Goal: Task Accomplishment & Management: Complete application form

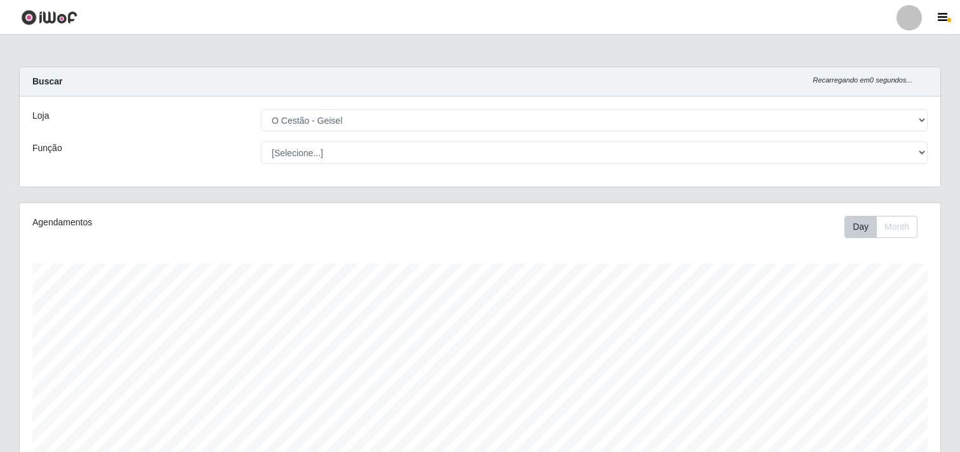
select select "224"
click at [109, 23] on span "button" at bounding box center [114, 17] width 17 height 15
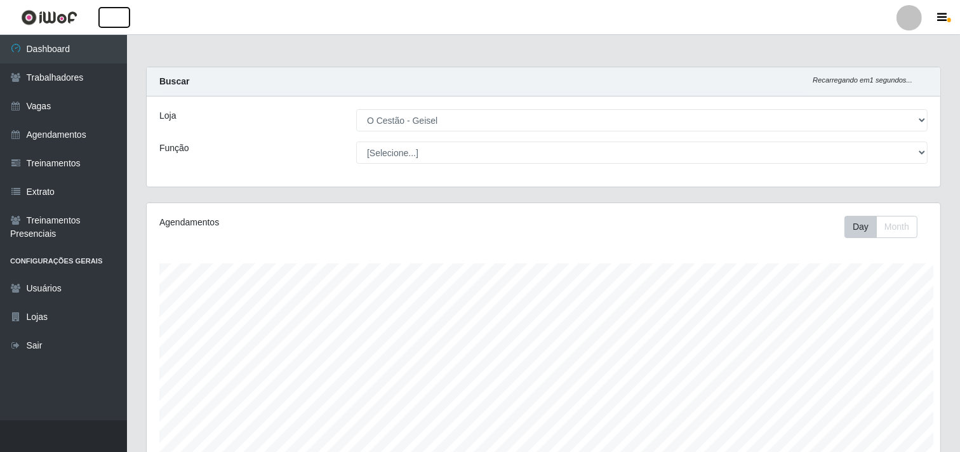
scroll to position [634690, 634161]
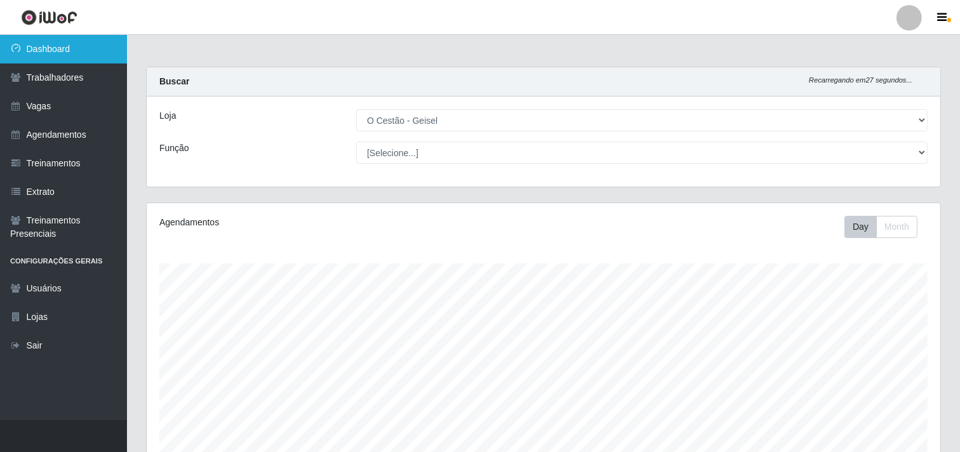
click at [79, 41] on link "Dashboard" at bounding box center [63, 49] width 127 height 29
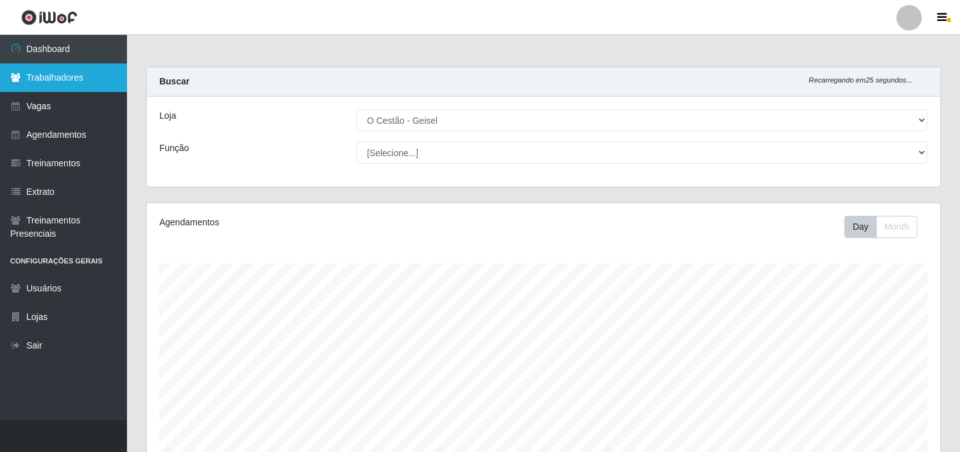
click at [77, 67] on link "Trabalhadores" at bounding box center [63, 77] width 127 height 29
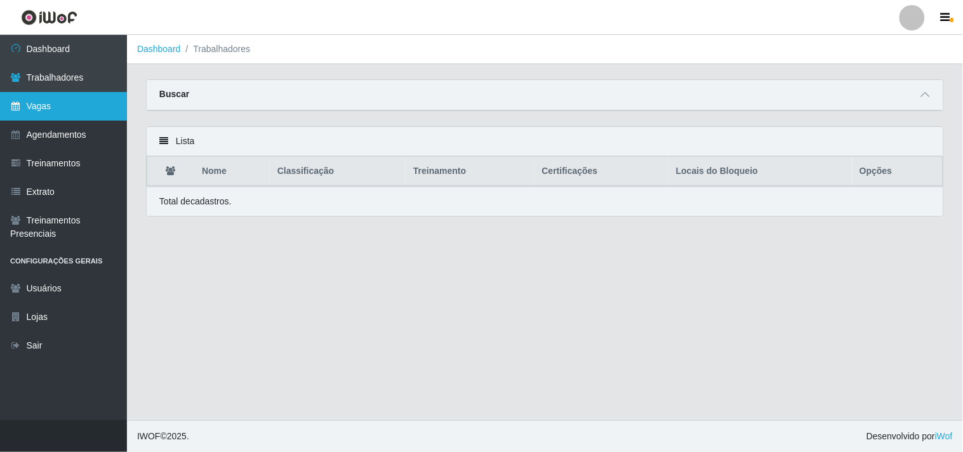
click at [56, 98] on link "Vagas" at bounding box center [63, 106] width 127 height 29
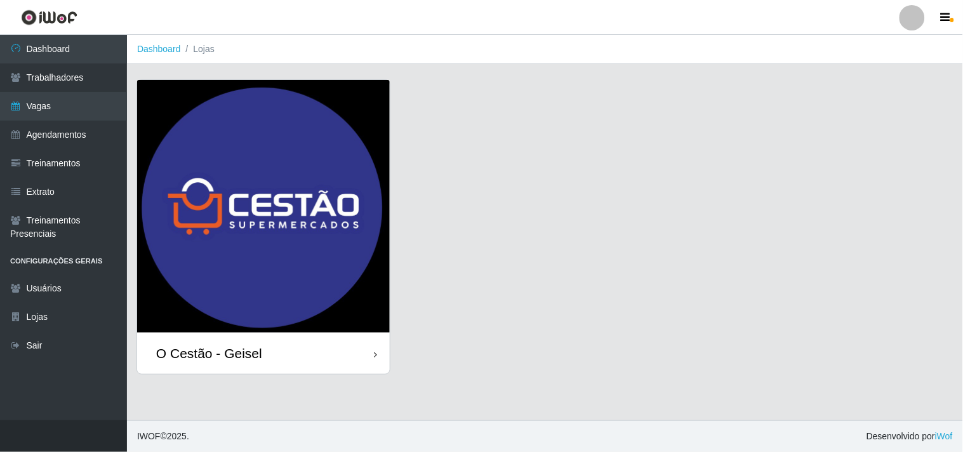
click at [316, 210] on img at bounding box center [263, 206] width 253 height 253
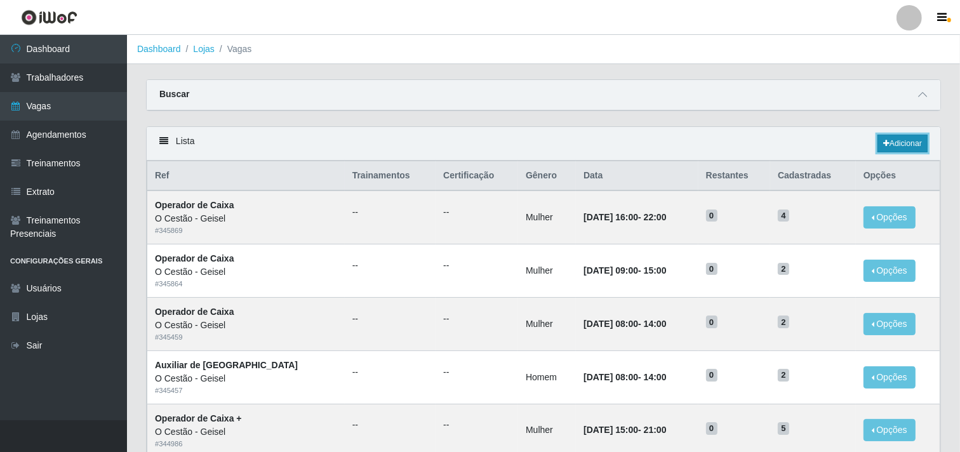
click at [911, 137] on link "Adicionar" at bounding box center [903, 144] width 50 height 18
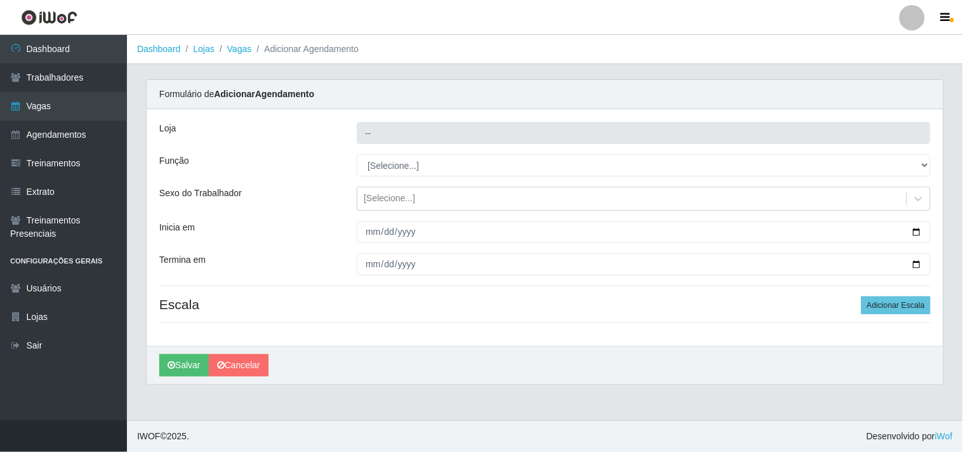
type input "O Cestão - Geisel"
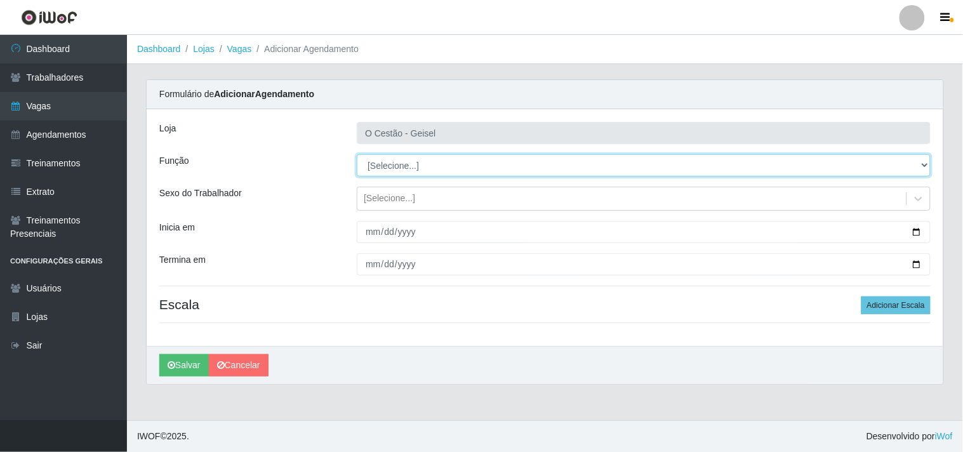
click at [474, 161] on select "[Selecione...] ASG ASG + ASG ++ Auxiliar de Estoque Auxiliar de Estoque + Auxil…" at bounding box center [644, 165] width 574 height 22
select select "22"
click at [357, 154] on select "[Selecione...] ASG ASG + ASG ++ Auxiliar de Estoque Auxiliar de Estoque + Auxil…" at bounding box center [644, 165] width 574 height 22
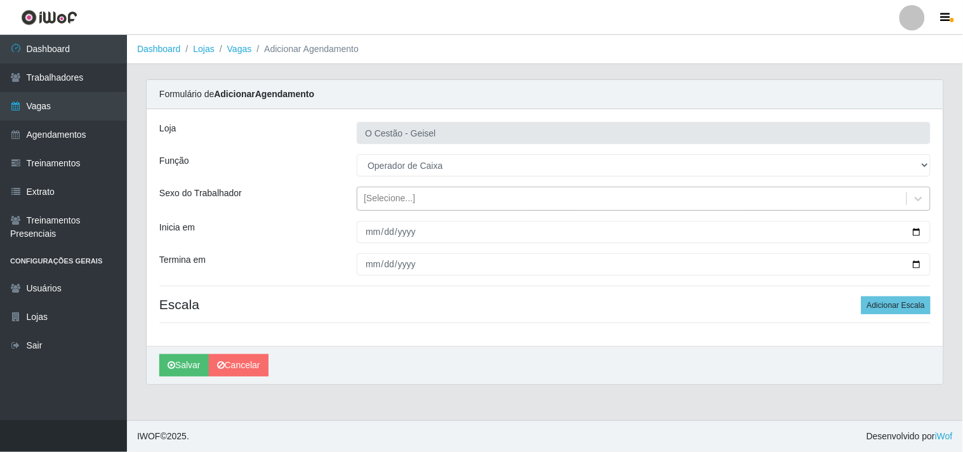
click at [391, 197] on div "[Selecione...]" at bounding box center [389, 198] width 51 height 13
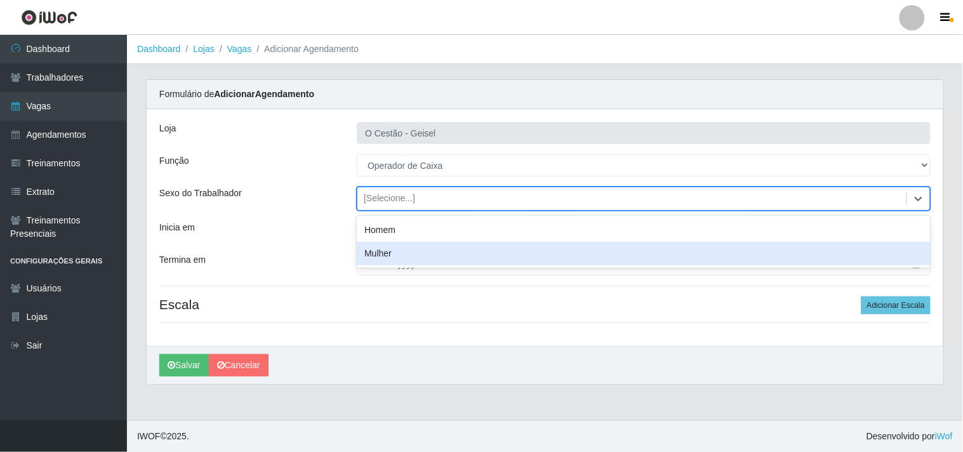
click at [389, 255] on div "Mulher" at bounding box center [644, 253] width 574 height 23
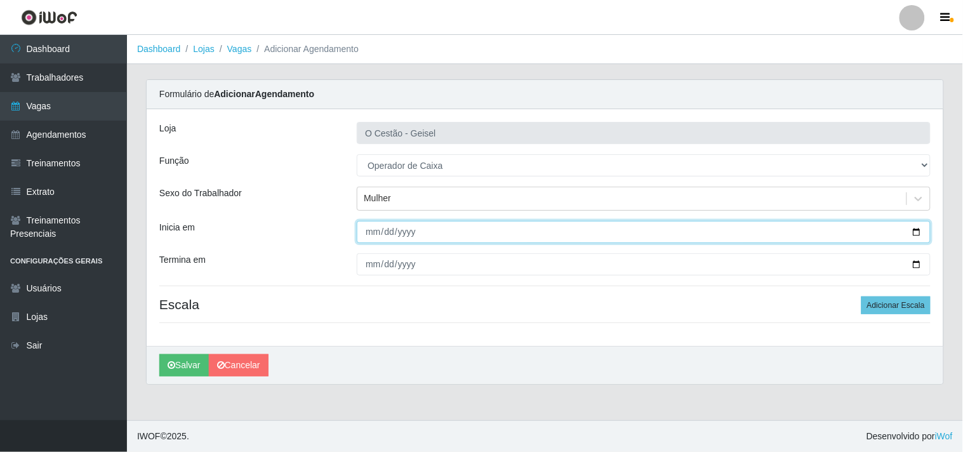
click at [919, 232] on input "Inicia em" at bounding box center [644, 232] width 574 height 22
type input "2025-09-18"
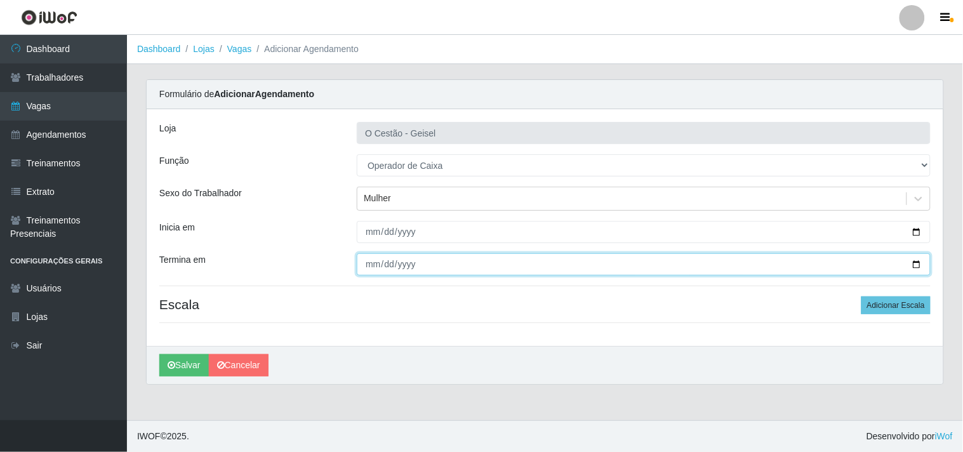
click at [913, 260] on input "Termina em" at bounding box center [644, 264] width 574 height 22
type input "2025-09-18"
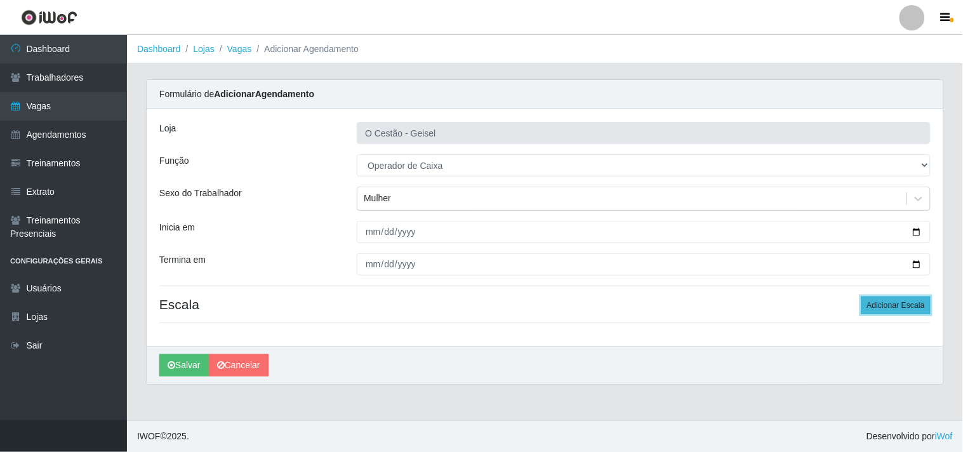
click at [897, 303] on button "Adicionar Escala" at bounding box center [896, 306] width 69 height 18
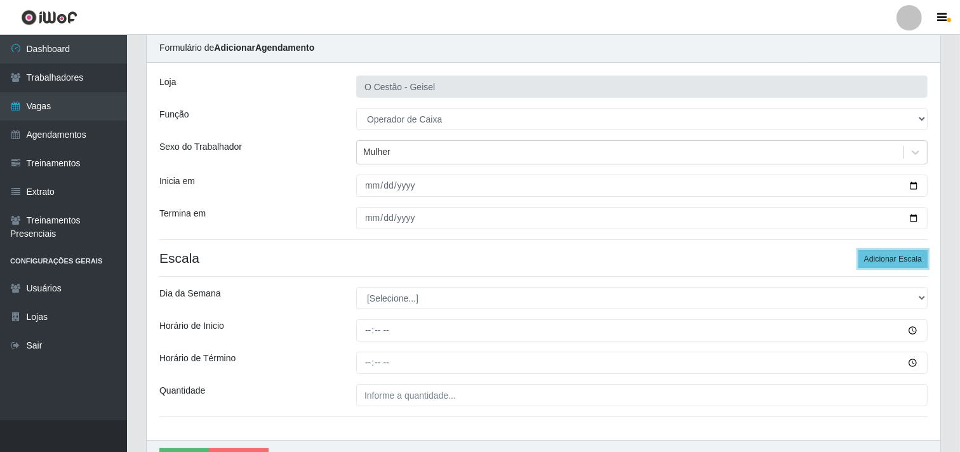
scroll to position [121, 0]
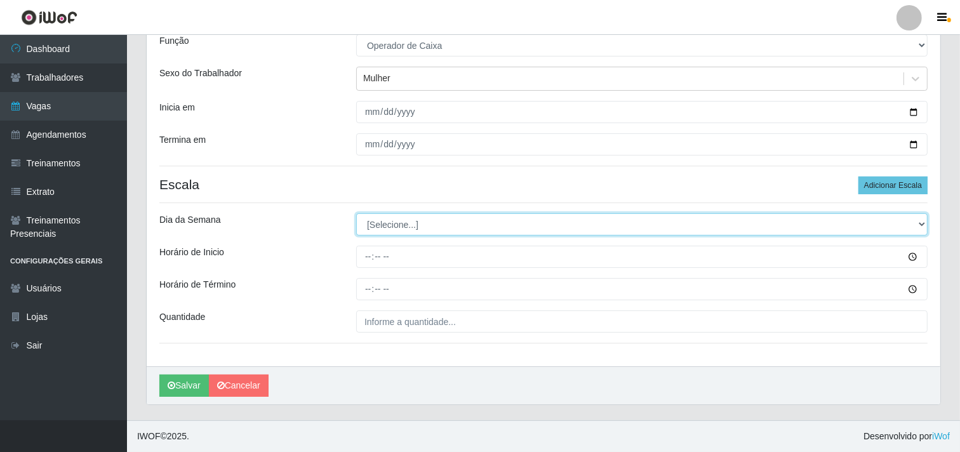
click at [453, 223] on select "[Selecione...] Segunda Terça Quarta Quinta Sexta Sábado Domingo" at bounding box center [641, 224] width 571 height 22
select select "4"
click at [356, 213] on select "[Selecione...] Segunda Terça Quarta Quinta Sexta Sábado Domingo" at bounding box center [641, 224] width 571 height 22
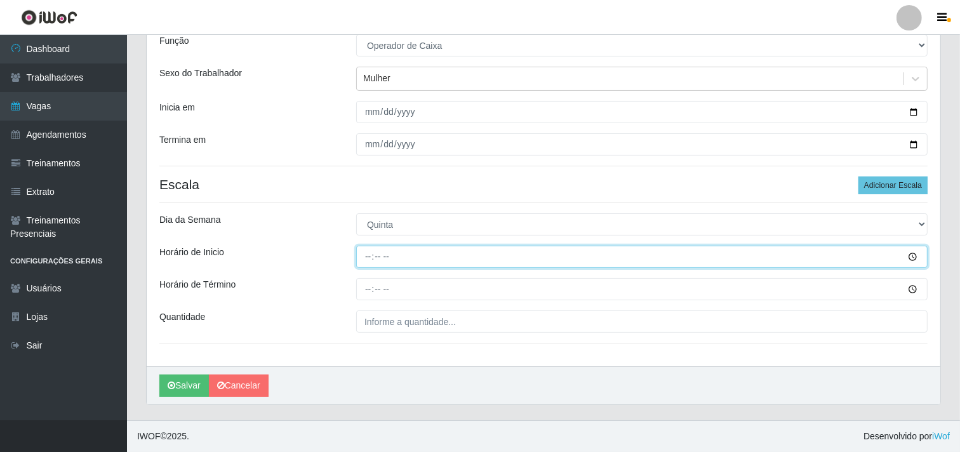
click at [371, 251] on input "Horário de Inicio" at bounding box center [641, 257] width 571 height 22
type input "08:00"
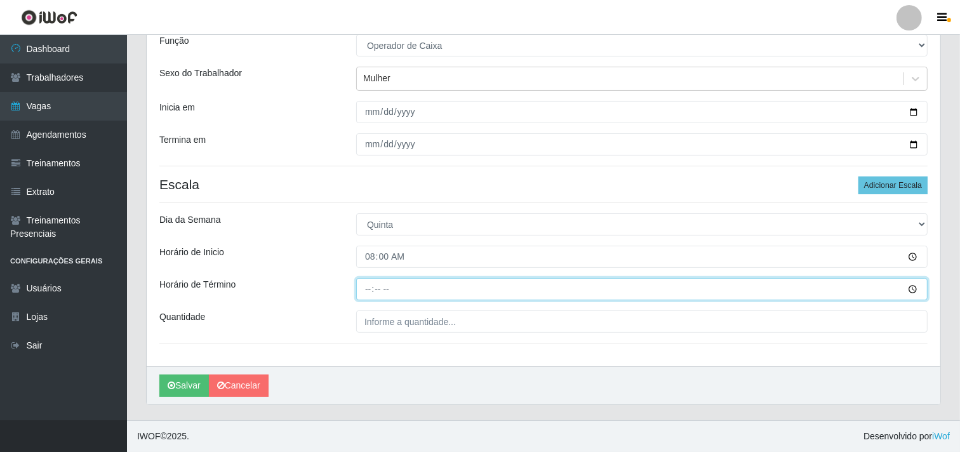
click at [365, 290] on input "Horário de Término" at bounding box center [641, 289] width 571 height 22
click at [371, 290] on input "08:00" at bounding box center [641, 289] width 571 height 22
type input "14:00"
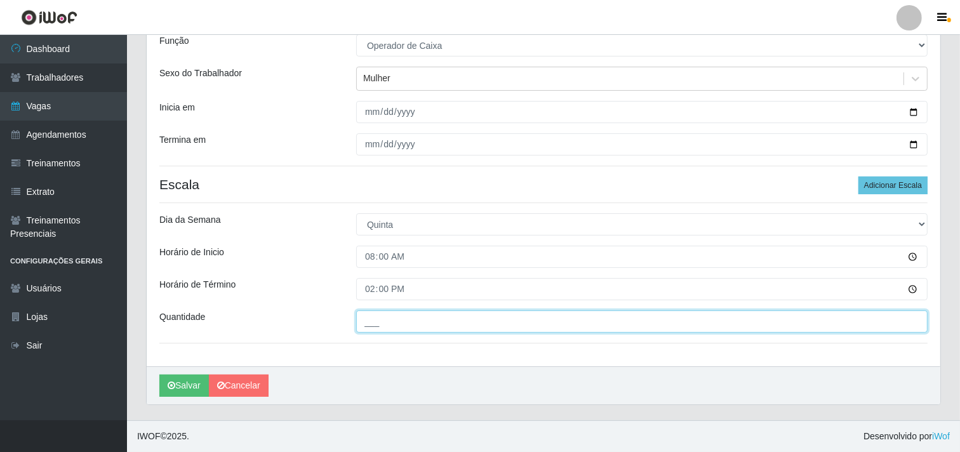
click at [404, 320] on input "___" at bounding box center [641, 321] width 571 height 22
type input "2__"
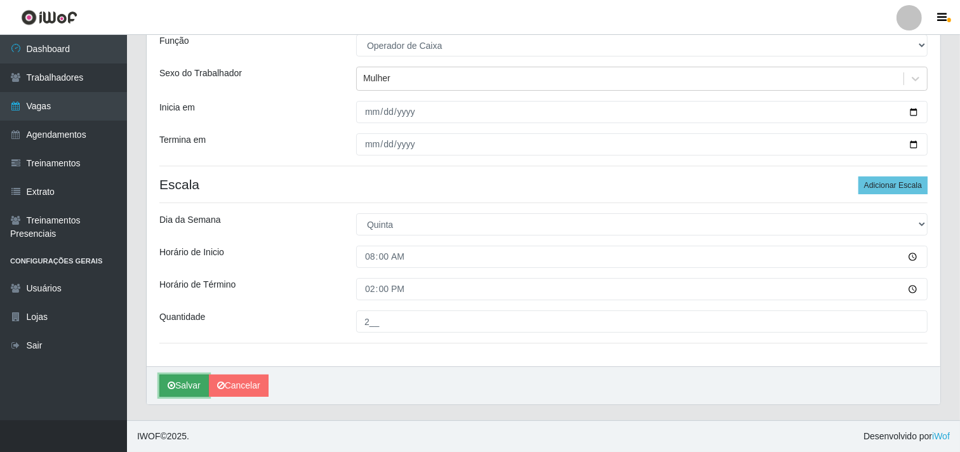
click at [184, 383] on button "Salvar" at bounding box center [184, 386] width 50 height 22
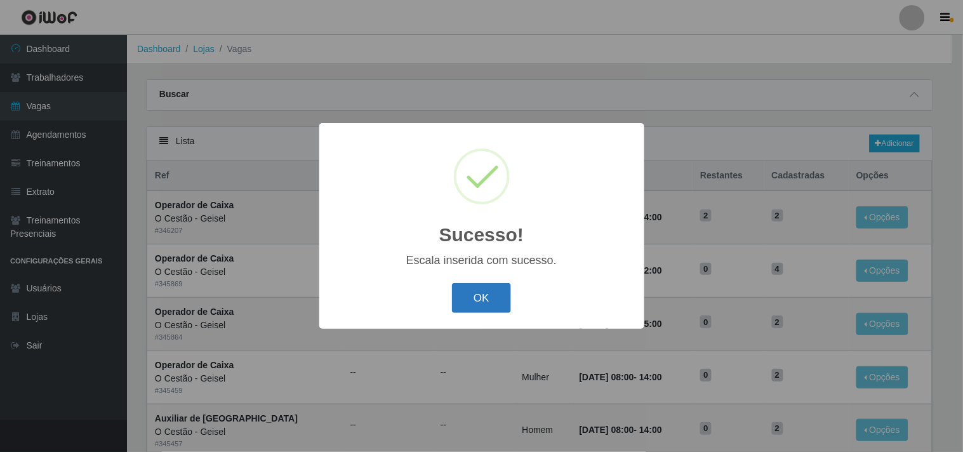
click at [472, 300] on button "OK" at bounding box center [481, 298] width 59 height 30
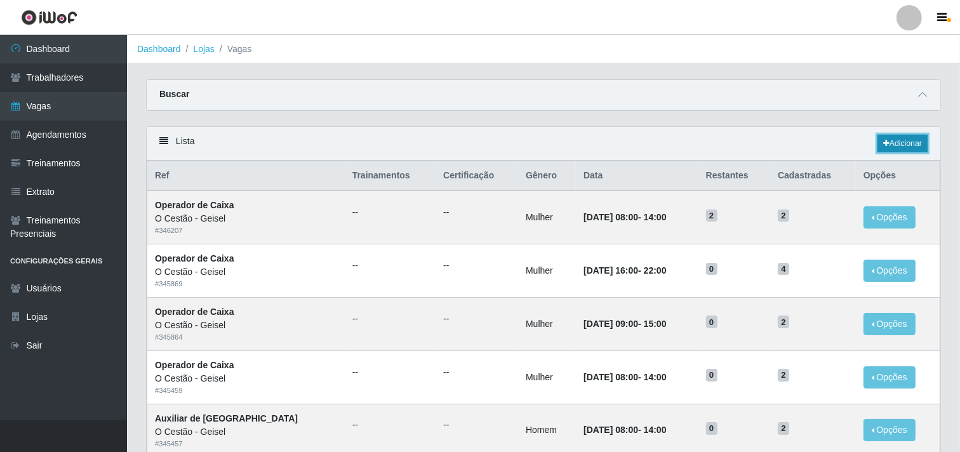
click at [894, 145] on link "Adicionar" at bounding box center [903, 144] width 50 height 18
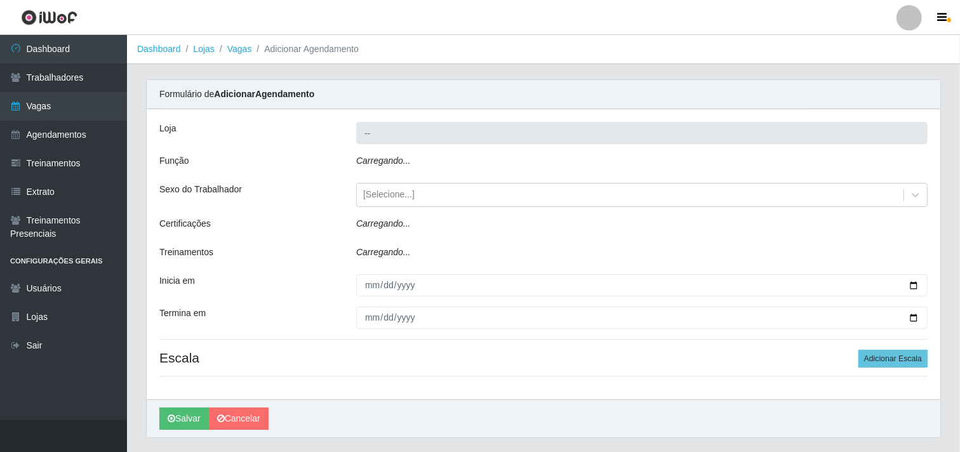
type input "O Cestão - Geisel"
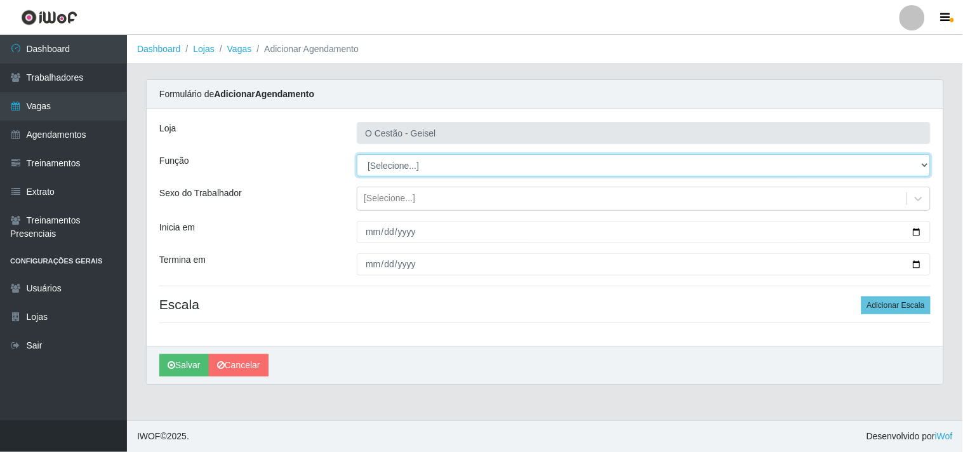
click at [392, 162] on select "[Selecione...] ASG ASG + ASG ++ Auxiliar de Estoque Auxiliar de Estoque + Auxil…" at bounding box center [644, 165] width 574 height 22
select select "22"
click at [357, 154] on select "[Selecione...] ASG ASG + ASG ++ Auxiliar de Estoque Auxiliar de Estoque + Auxil…" at bounding box center [644, 165] width 574 height 22
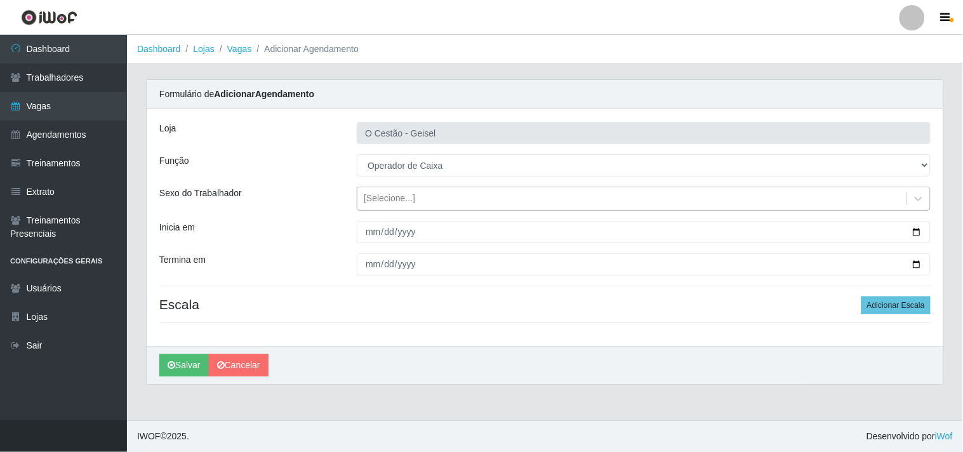
click at [396, 197] on div "[Selecione...]" at bounding box center [389, 198] width 51 height 13
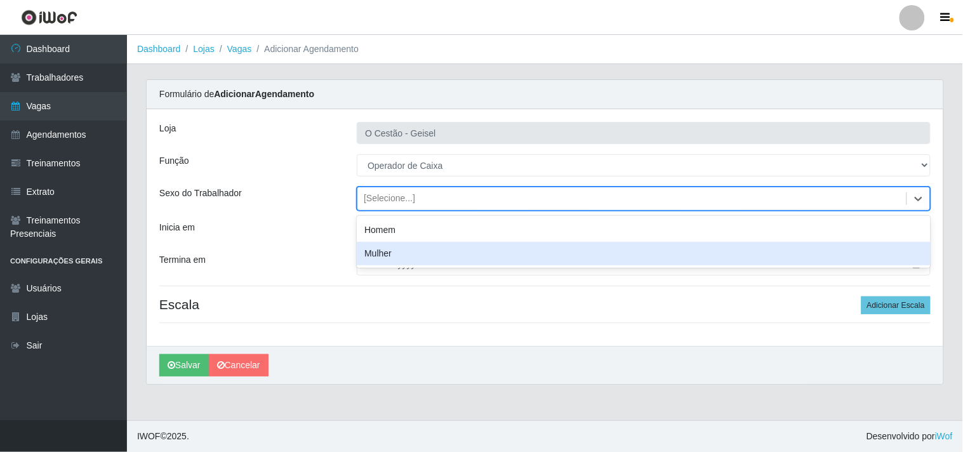
click at [392, 255] on div "Mulher" at bounding box center [644, 253] width 574 height 23
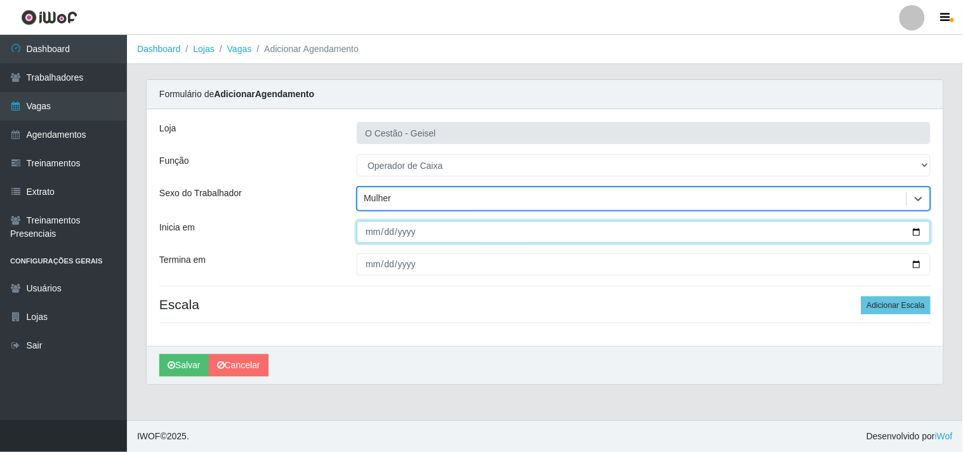
click at [372, 229] on input "Inicia em" at bounding box center [644, 232] width 574 height 22
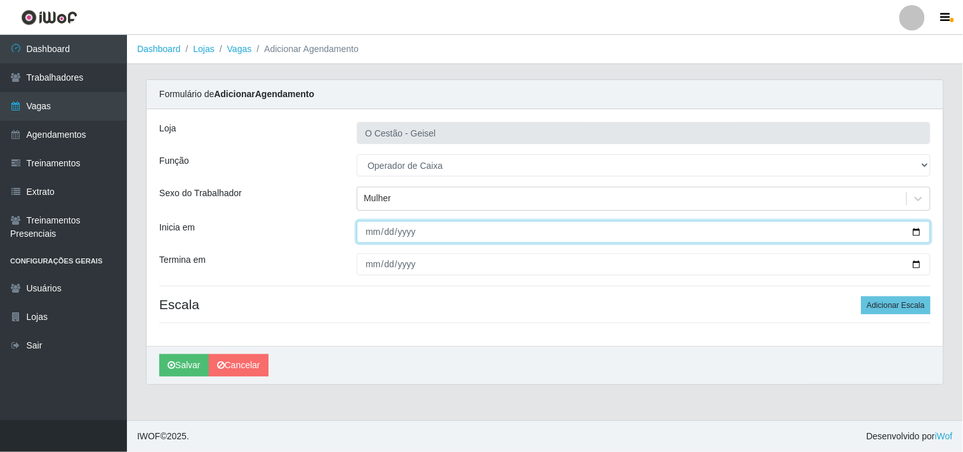
click at [922, 238] on input "Inicia em" at bounding box center [644, 232] width 574 height 22
click at [921, 236] on input "Inicia em" at bounding box center [644, 232] width 574 height 22
type input "2025-09-18"
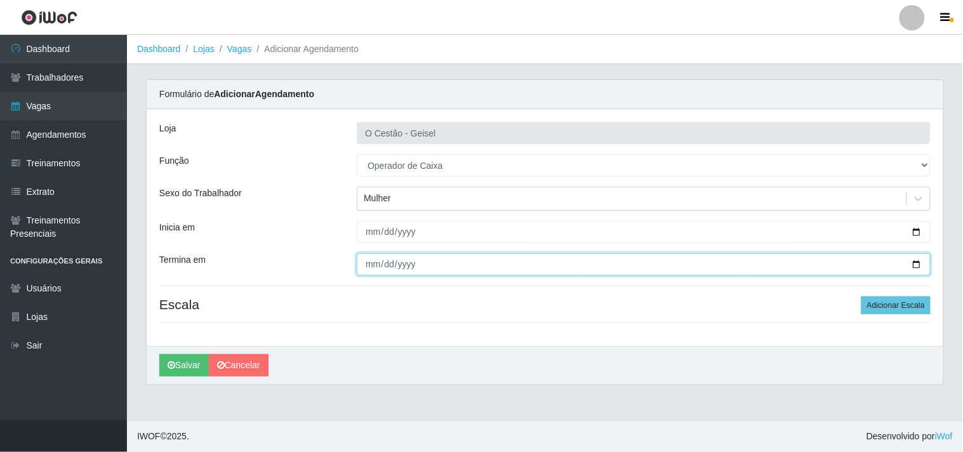
click at [914, 258] on input "Termina em" at bounding box center [644, 264] width 574 height 22
type input "2025-09-18"
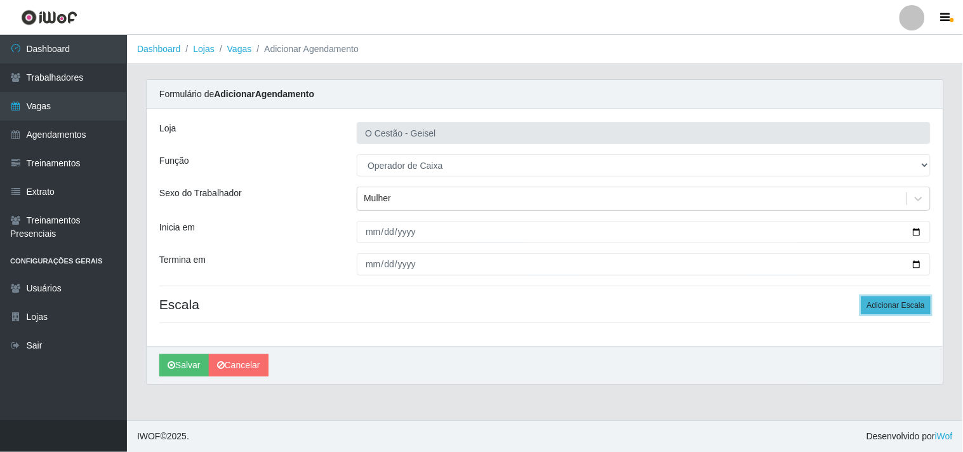
click at [874, 297] on button "Adicionar Escala" at bounding box center [896, 306] width 69 height 18
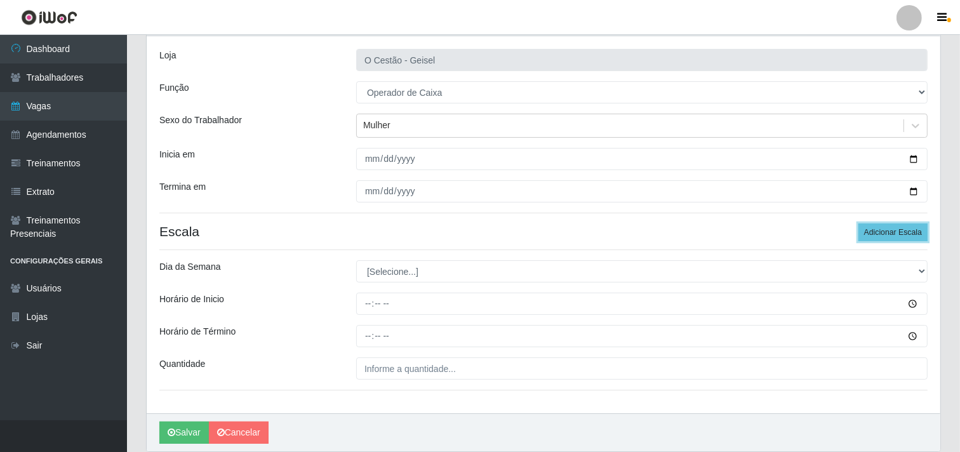
scroll to position [121, 0]
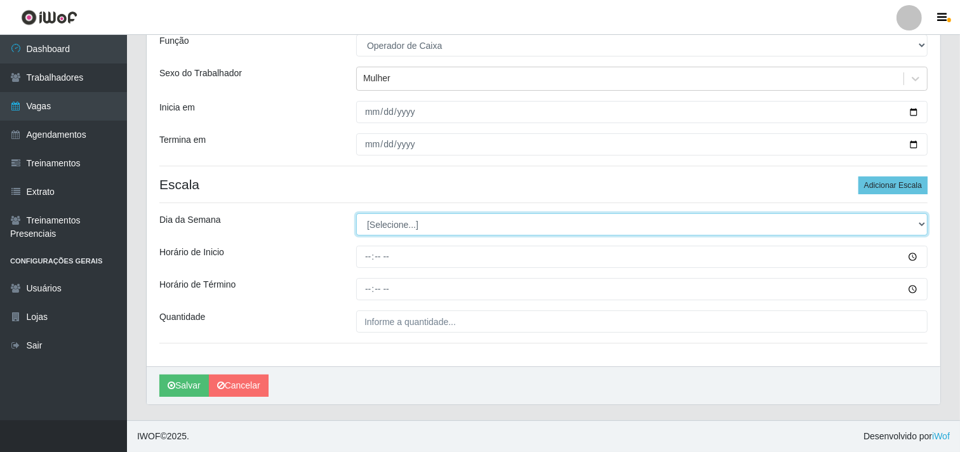
click at [397, 227] on select "[Selecione...] Segunda Terça Quarta Quinta Sexta Sábado Domingo" at bounding box center [641, 224] width 571 height 22
select select "4"
click at [356, 213] on select "[Selecione...] Segunda Terça Quarta Quinta Sexta Sábado Domingo" at bounding box center [641, 224] width 571 height 22
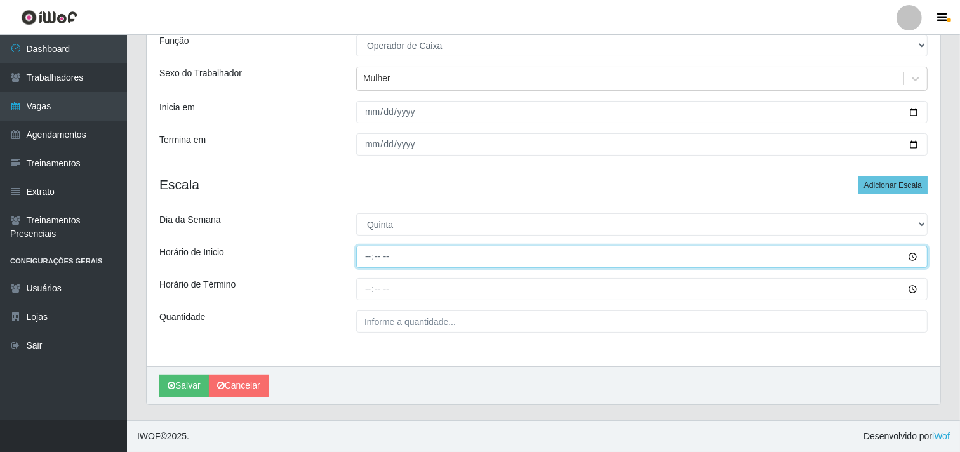
click at [363, 256] on input "Horário de Inicio" at bounding box center [641, 257] width 571 height 22
type input "16:00"
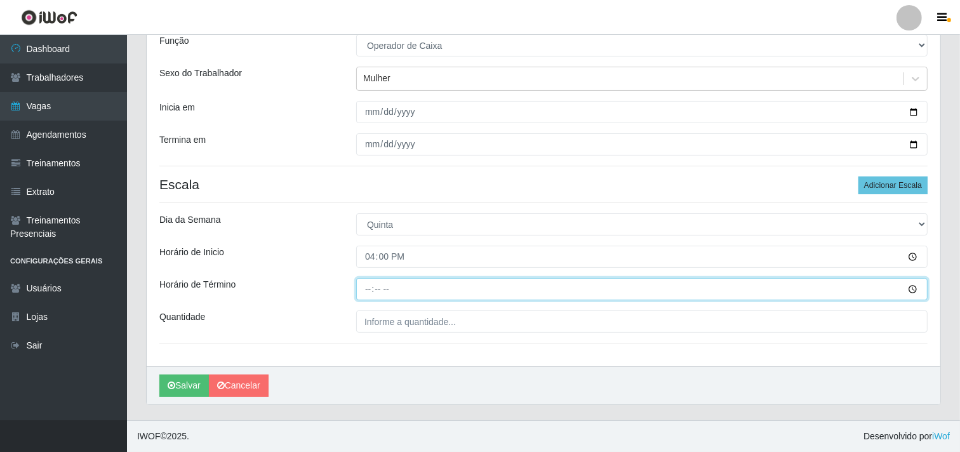
click at [367, 289] on input "Horário de Término" at bounding box center [641, 289] width 571 height 22
type input "22:00"
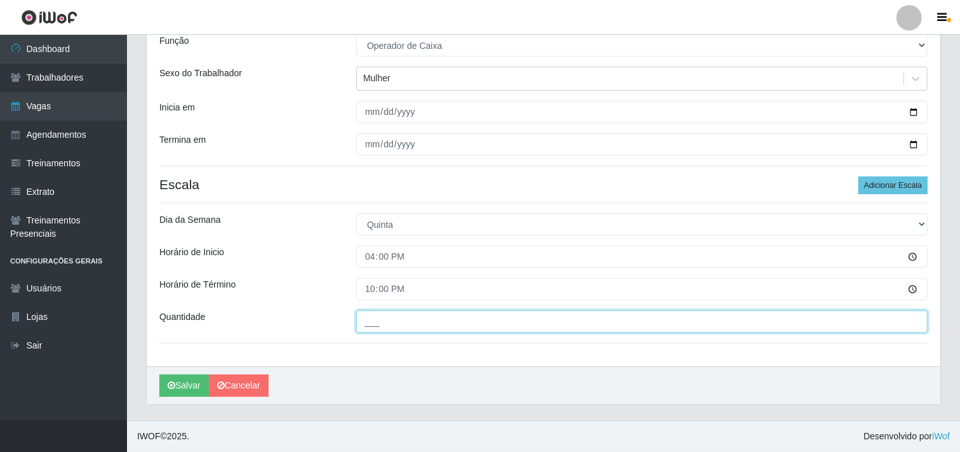
click at [394, 316] on input "___" at bounding box center [641, 321] width 571 height 22
type input "4__"
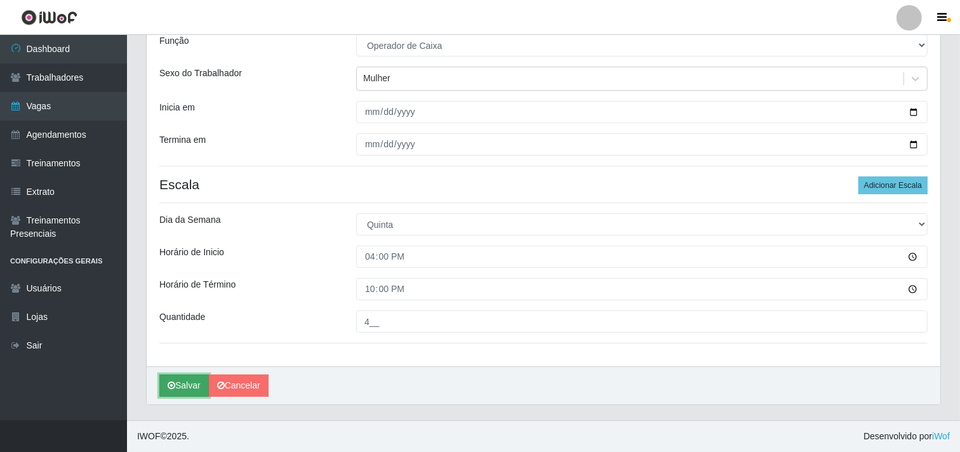
click at [184, 389] on button "Salvar" at bounding box center [184, 386] width 50 height 22
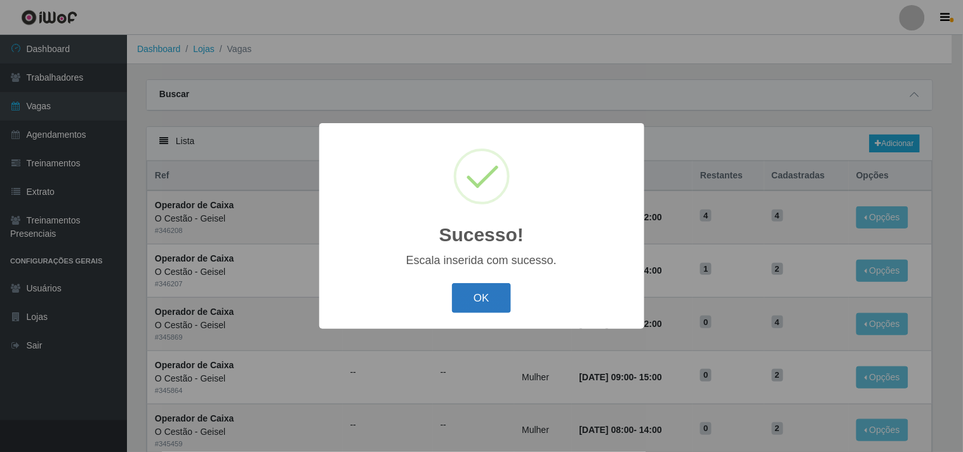
click at [462, 302] on button "OK" at bounding box center [481, 298] width 59 height 30
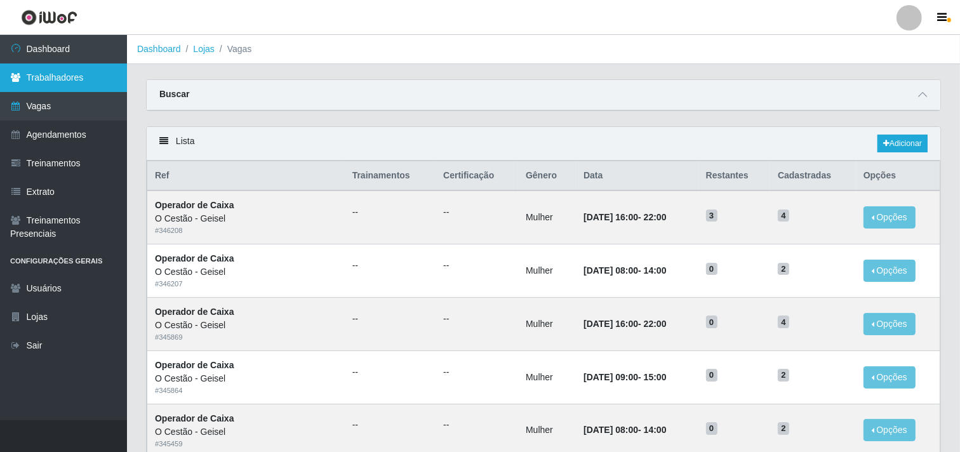
click at [104, 77] on link "Trabalhadores" at bounding box center [63, 77] width 127 height 29
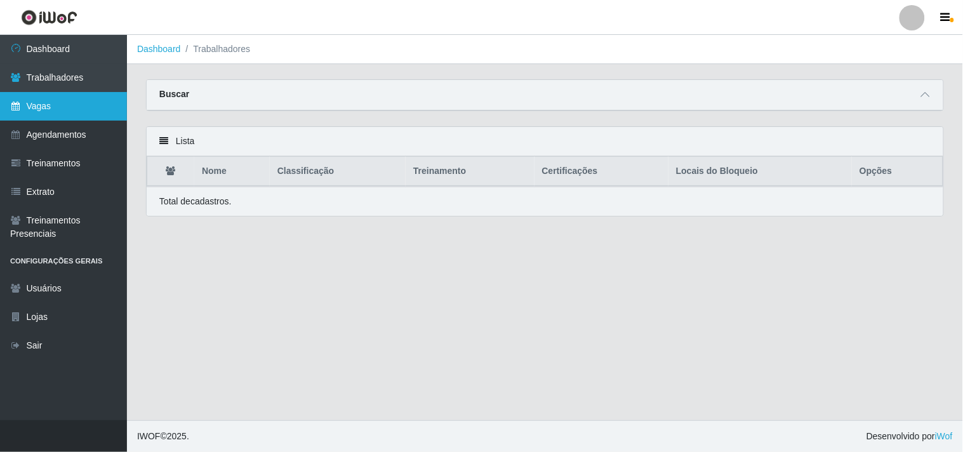
click at [125, 102] on link "Vagas" at bounding box center [63, 106] width 127 height 29
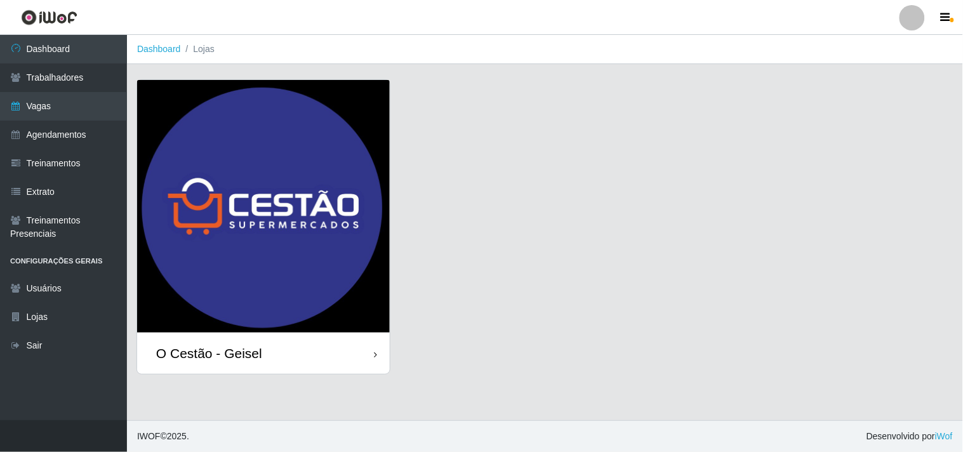
click at [348, 265] on img at bounding box center [263, 206] width 253 height 253
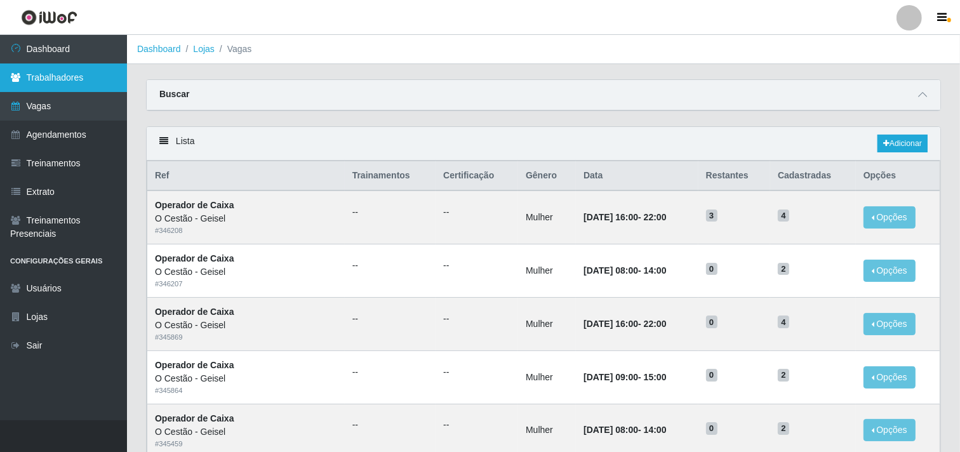
click at [77, 67] on link "Trabalhadores" at bounding box center [63, 77] width 127 height 29
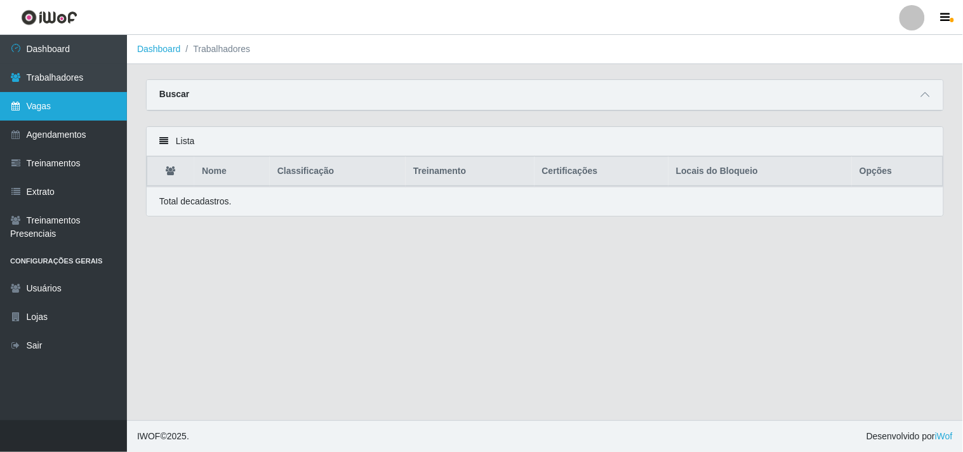
click at [67, 103] on link "Vagas" at bounding box center [63, 106] width 127 height 29
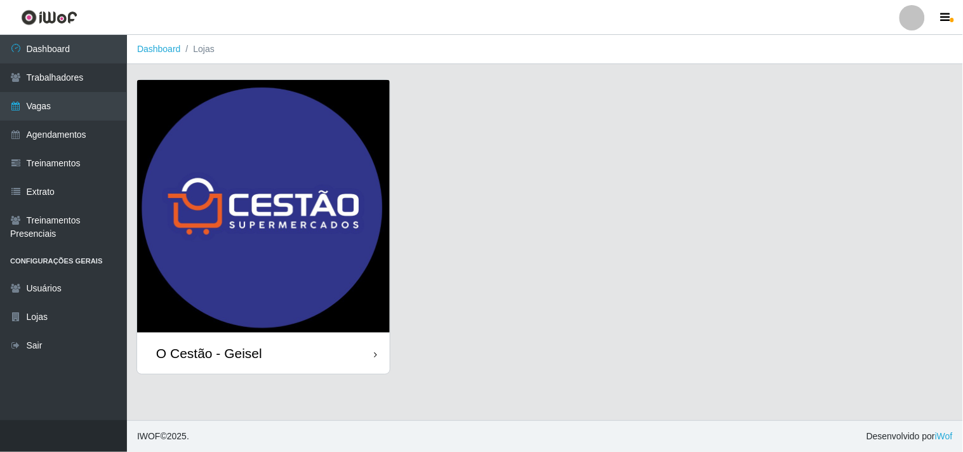
click at [235, 281] on img at bounding box center [263, 206] width 253 height 253
